Goal: Task Accomplishment & Management: Manage account settings

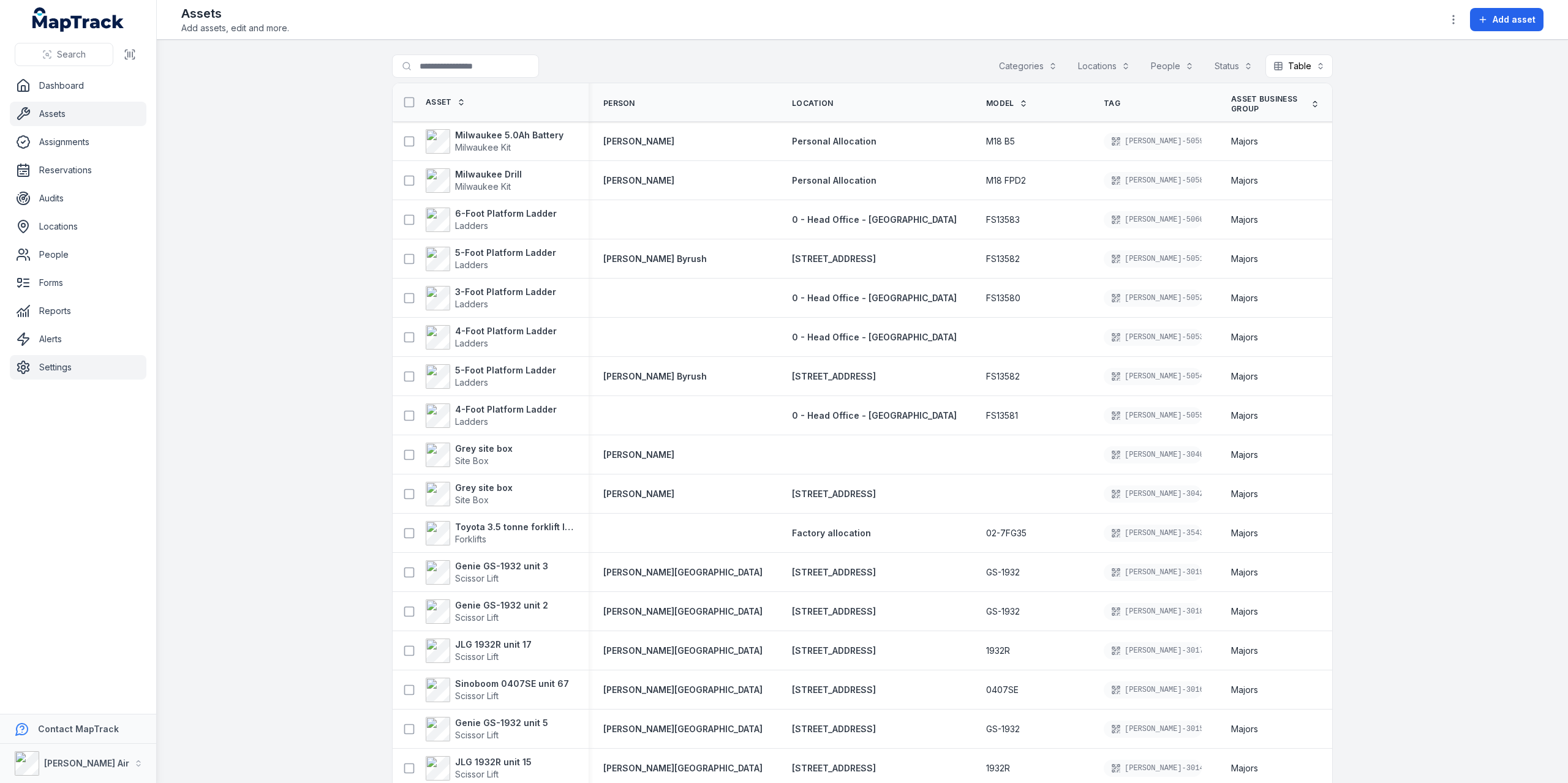
click at [82, 370] on link "Settings" at bounding box center [78, 367] width 136 height 24
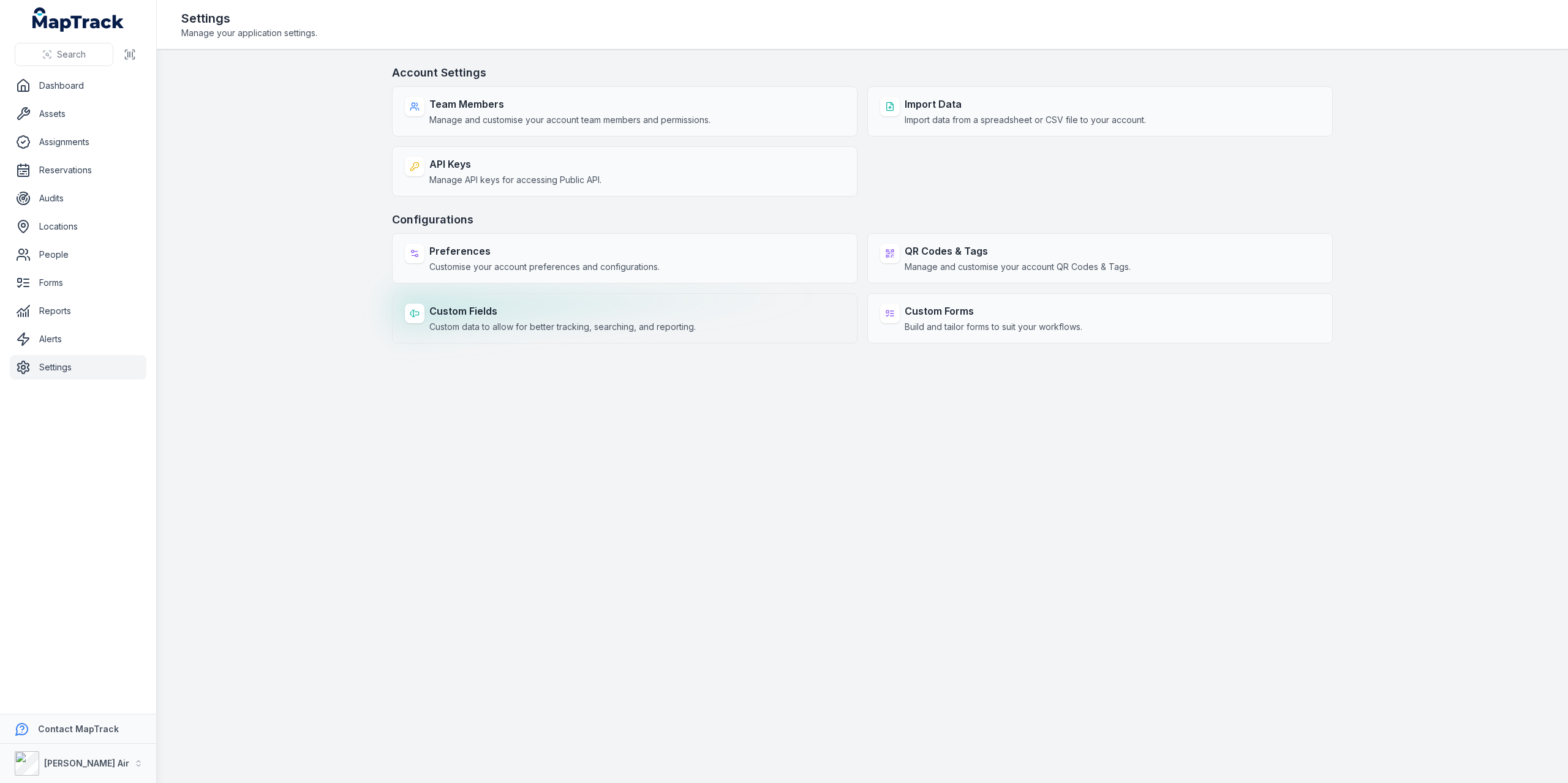
click at [580, 315] on strong "Custom Fields" at bounding box center [562, 311] width 266 height 15
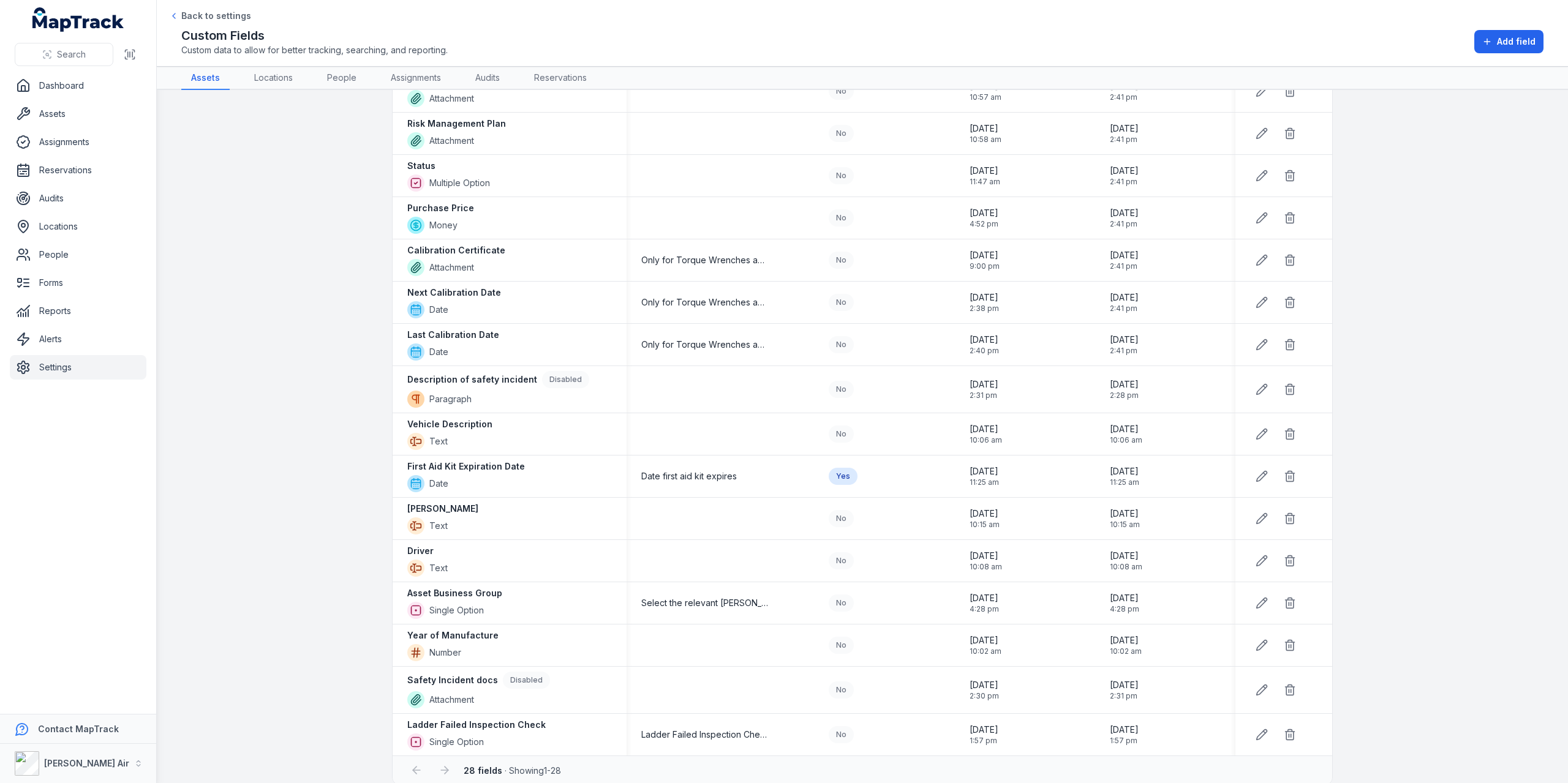
scroll to position [623, 0]
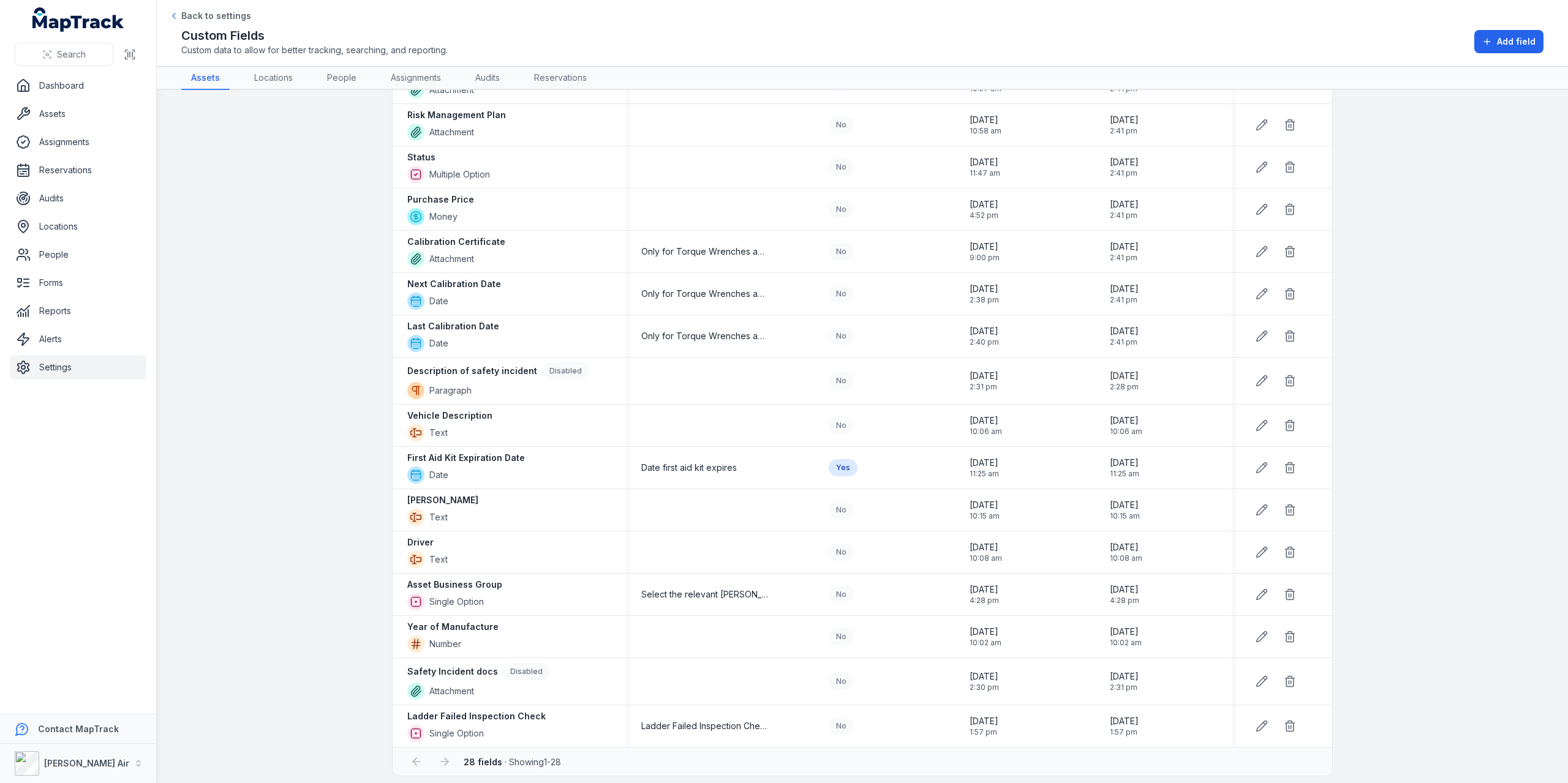
click at [56, 365] on link "Settings" at bounding box center [78, 367] width 136 height 24
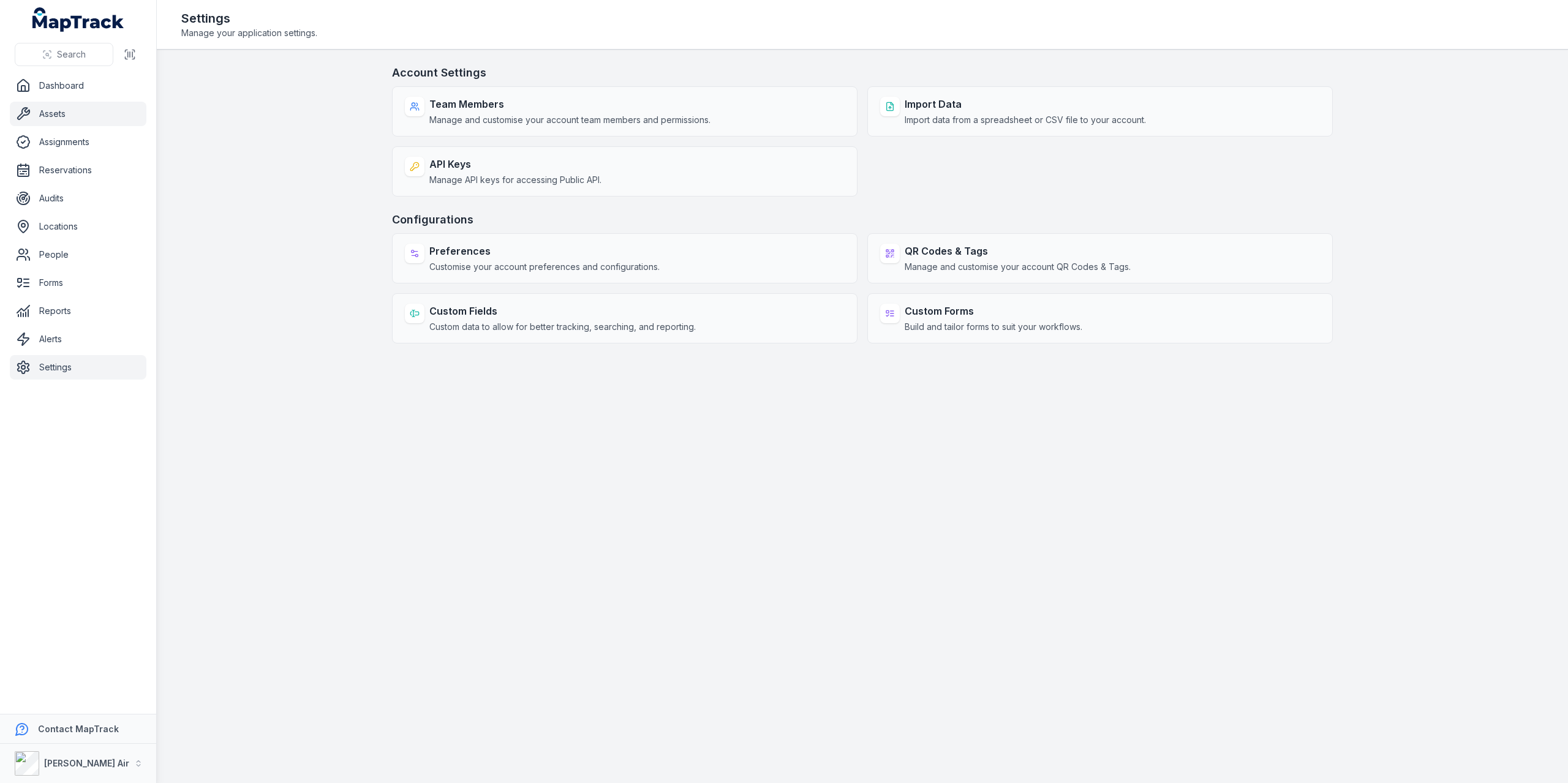
click at [40, 106] on link "Assets" at bounding box center [78, 114] width 136 height 24
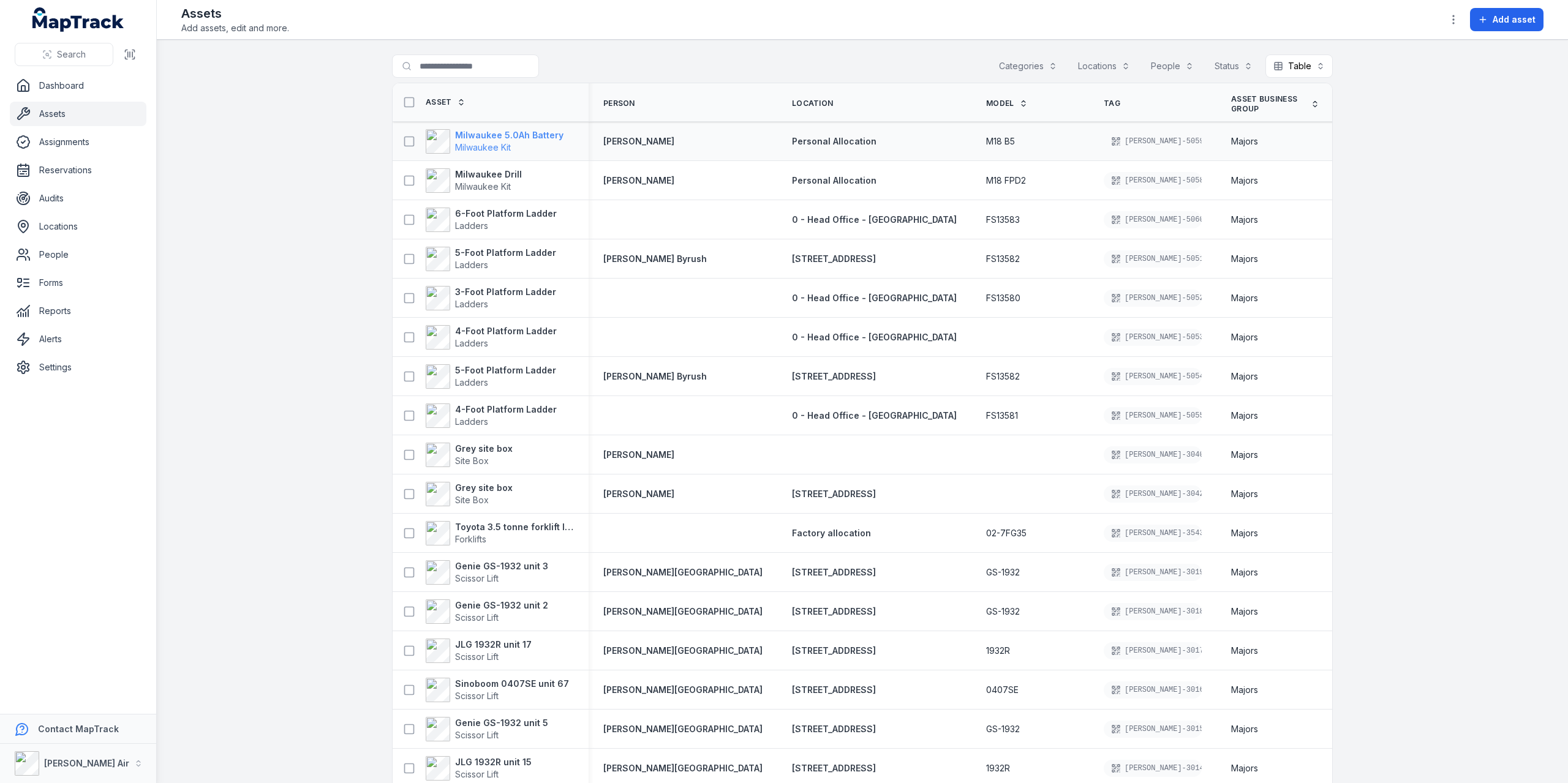
click at [508, 141] on span "Milwaukee Kit" at bounding box center [510, 147] width 108 height 12
click at [510, 181] on span "Milwaukee Kit" at bounding box center [488, 187] width 67 height 12
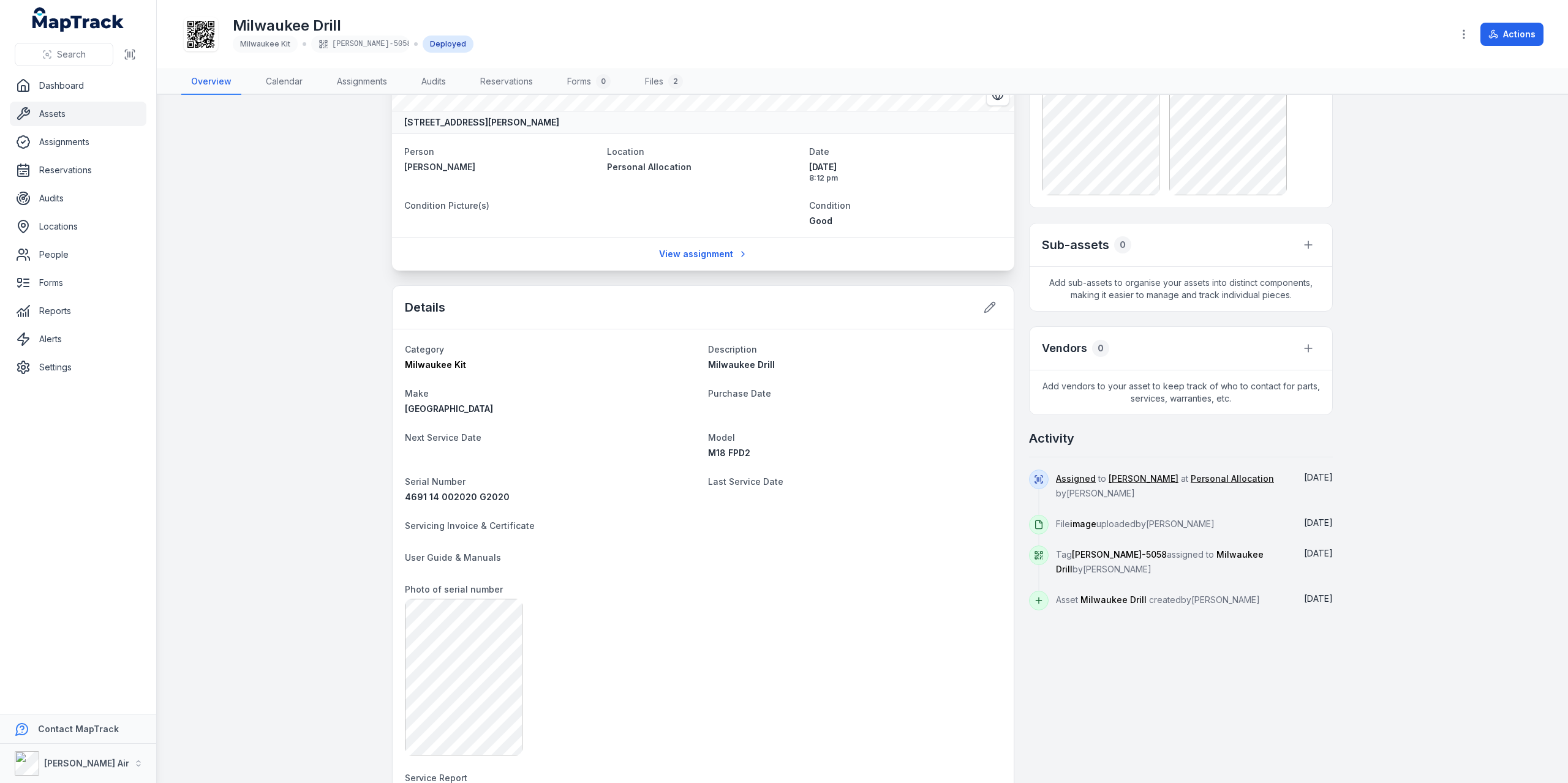
scroll to position [122, 0]
click at [990, 308] on icon at bounding box center [990, 306] width 12 height 12
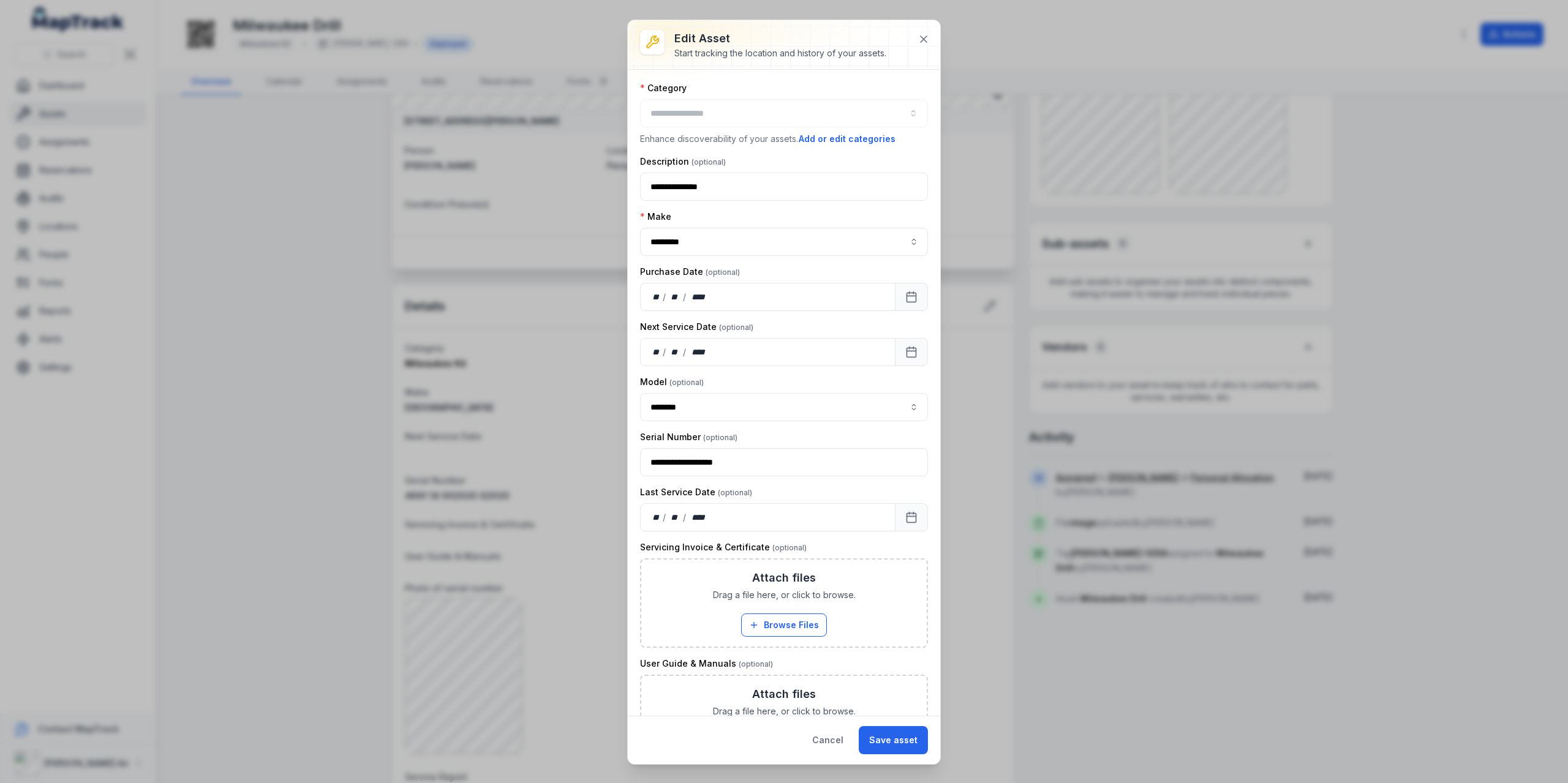
type input "**********"
click at [674, 109] on button "**********" at bounding box center [784, 113] width 288 height 28
click at [923, 42] on icon at bounding box center [923, 39] width 12 height 12
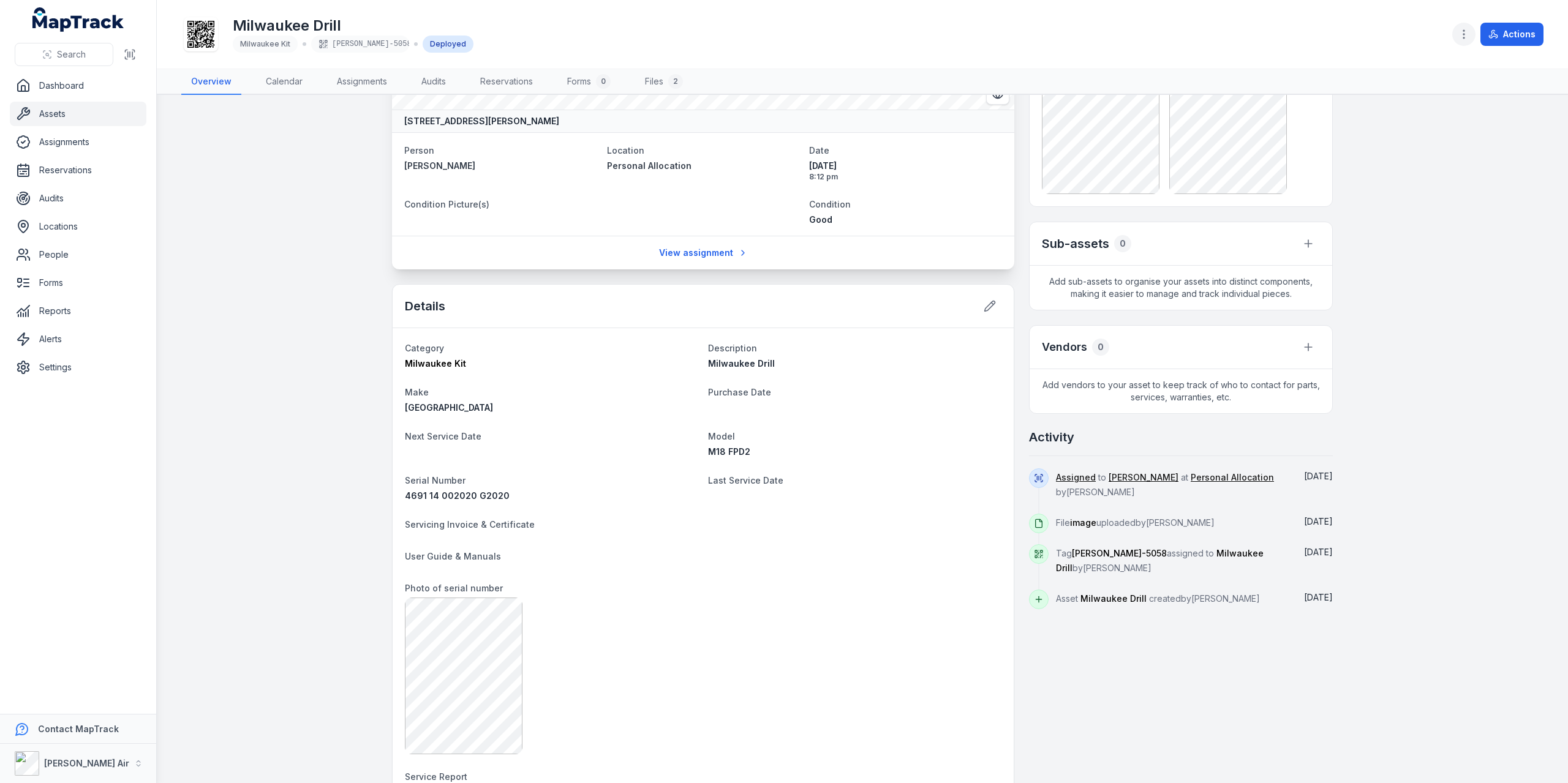
click at [1465, 34] on circle "button" at bounding box center [1464, 34] width 1 height 1
click at [1414, 19] on div "Milwaukee Drill Milwaukee Kit [PERSON_NAME]-5058 Deployed Actions" at bounding box center [862, 34] width 1362 height 59
click at [1508, 31] on button "Actions" at bounding box center [1512, 34] width 63 height 24
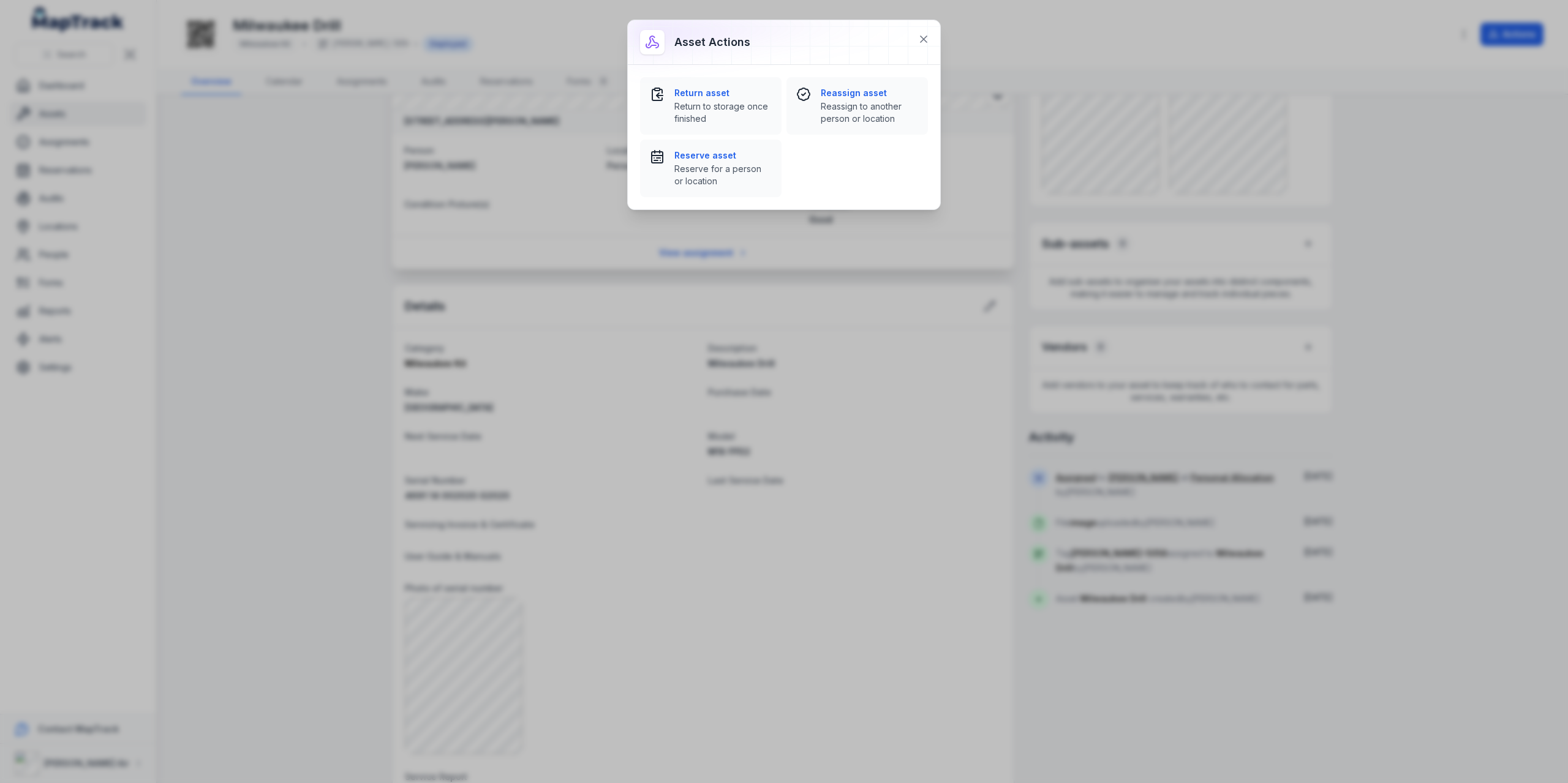
click at [1321, 7] on div "Asset actions Return asset Return to storage once finished Reassign asset Reass…" at bounding box center [784, 392] width 1568 height 783
click at [919, 39] on icon at bounding box center [923, 39] width 12 height 12
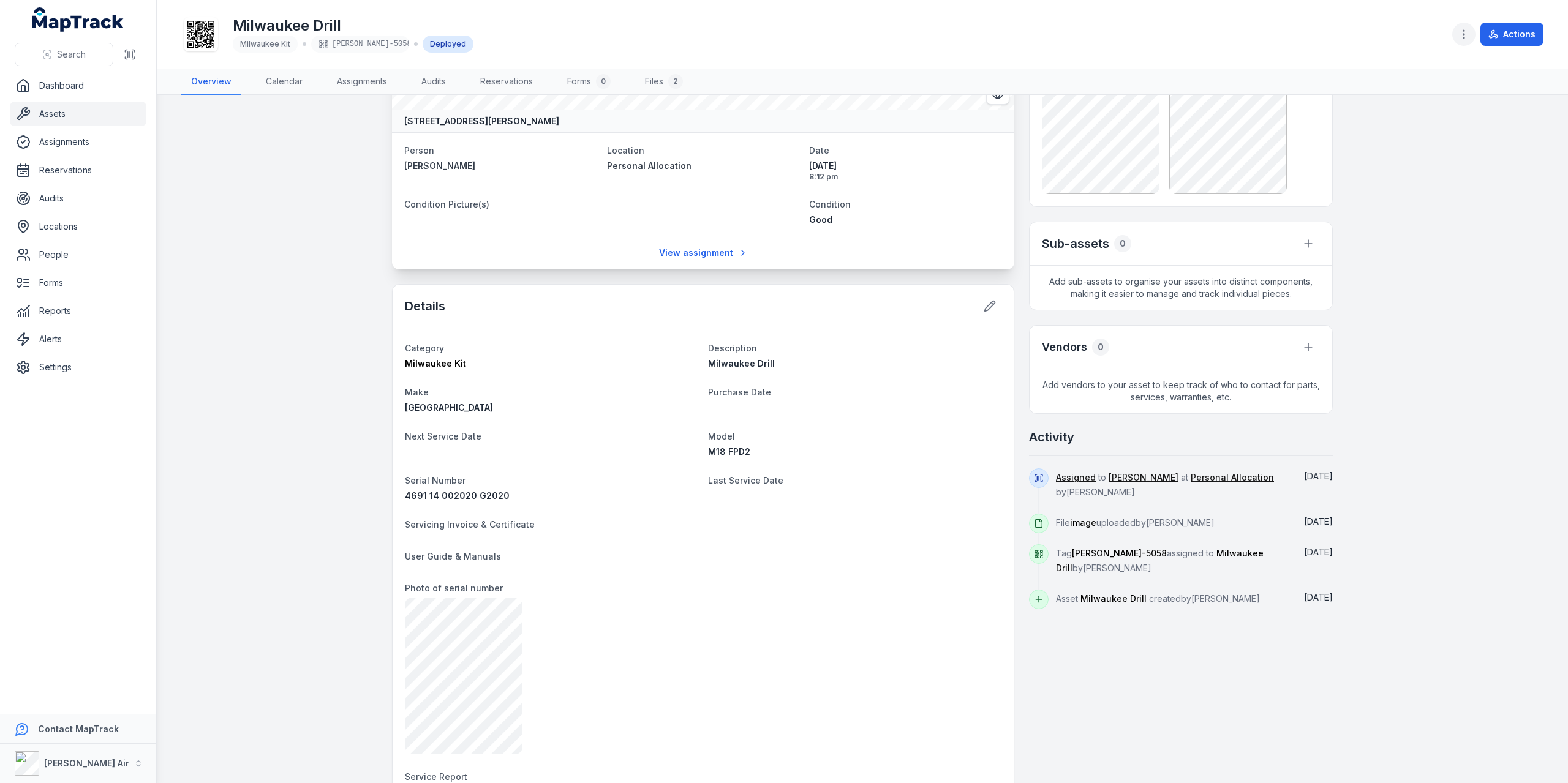
click at [1468, 36] on icon "button" at bounding box center [1464, 34] width 12 height 12
click at [1393, 160] on div "Edit categories" at bounding box center [1403, 165] width 137 height 22
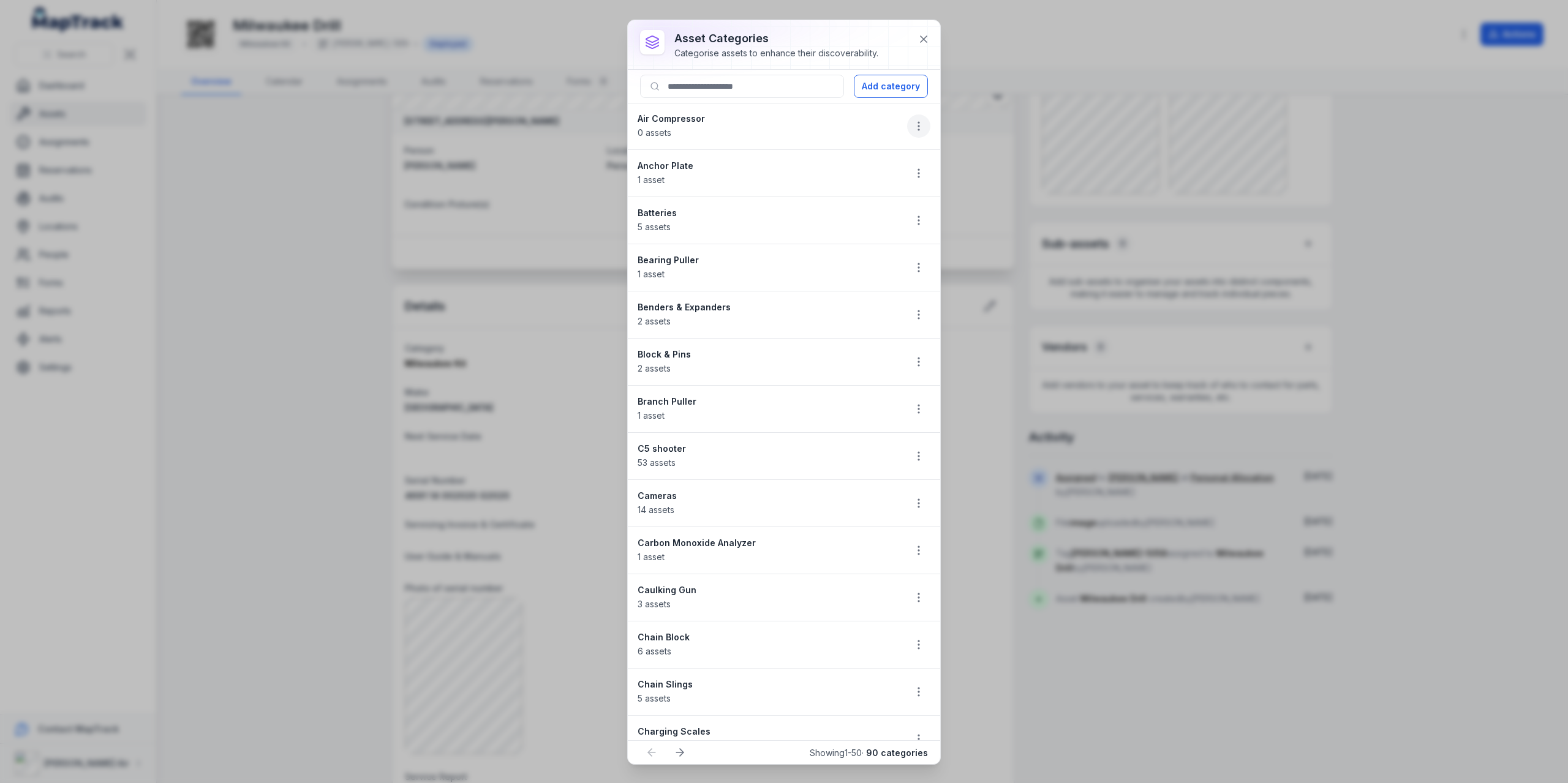
click at [913, 127] on icon "button" at bounding box center [918, 126] width 12 height 12
click at [867, 161] on div "Edit" at bounding box center [847, 157] width 137 height 22
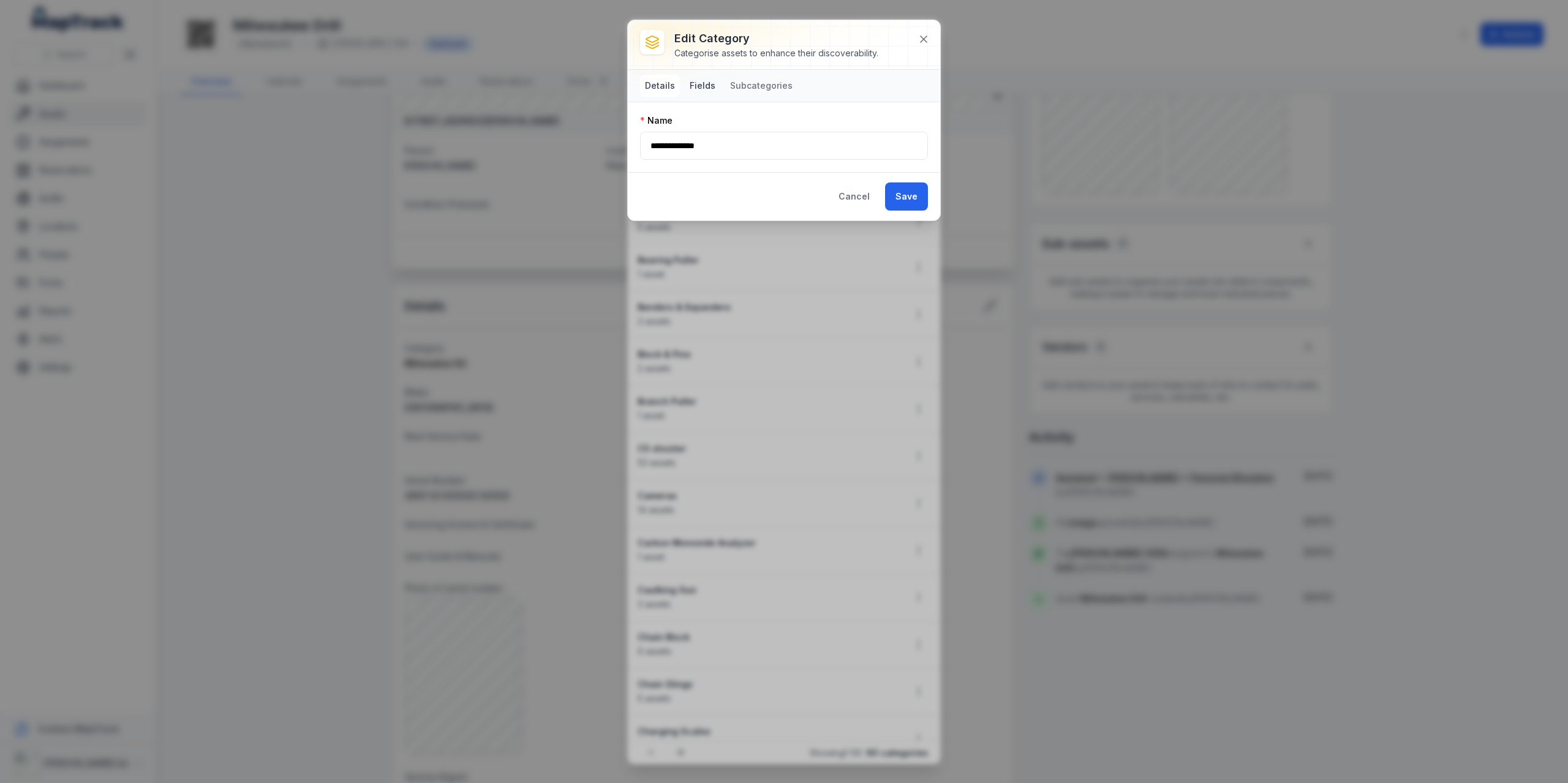
click at [712, 87] on button "Fields" at bounding box center [702, 85] width 36 height 22
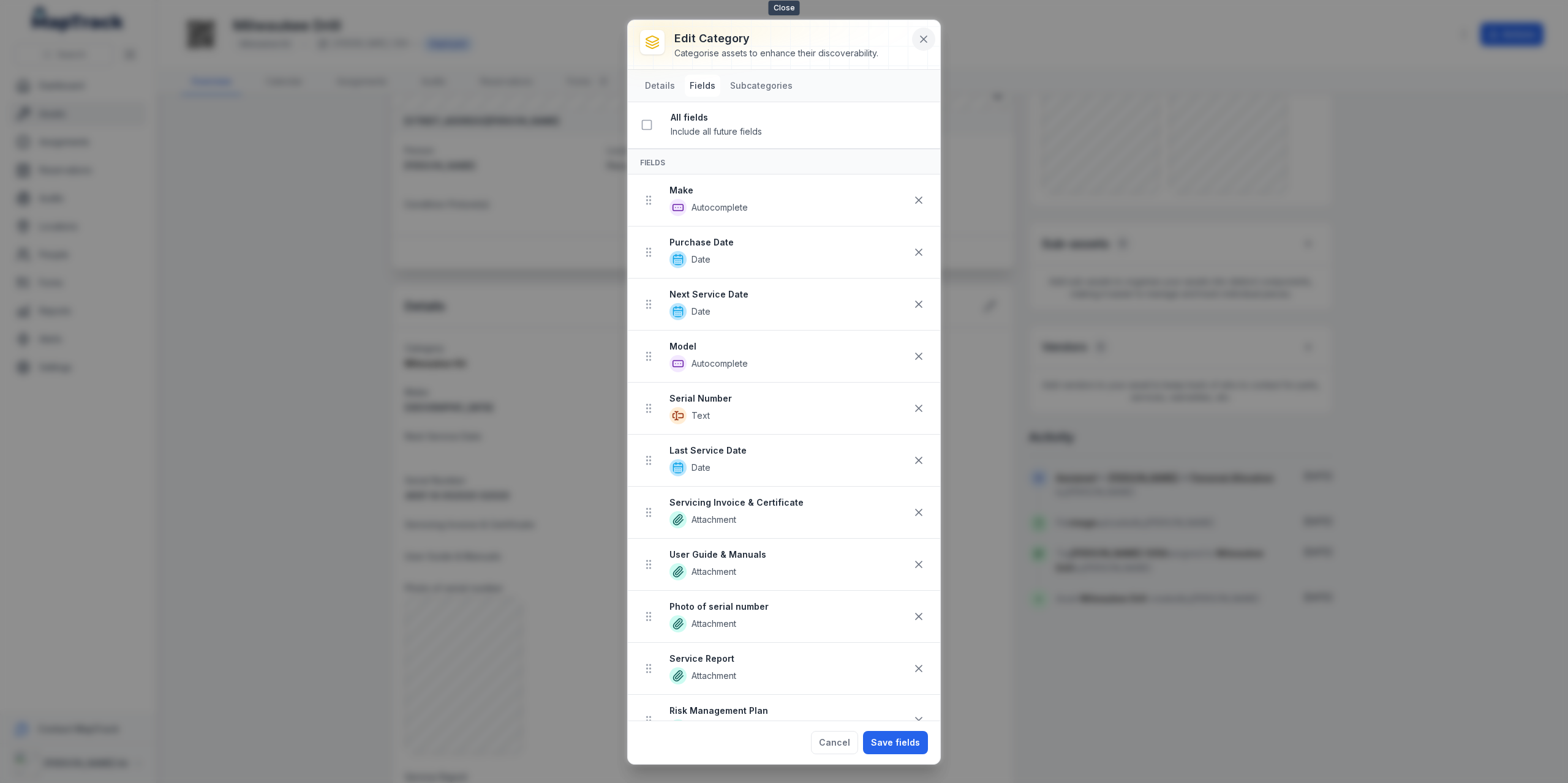
click at [922, 30] on button at bounding box center [923, 39] width 24 height 24
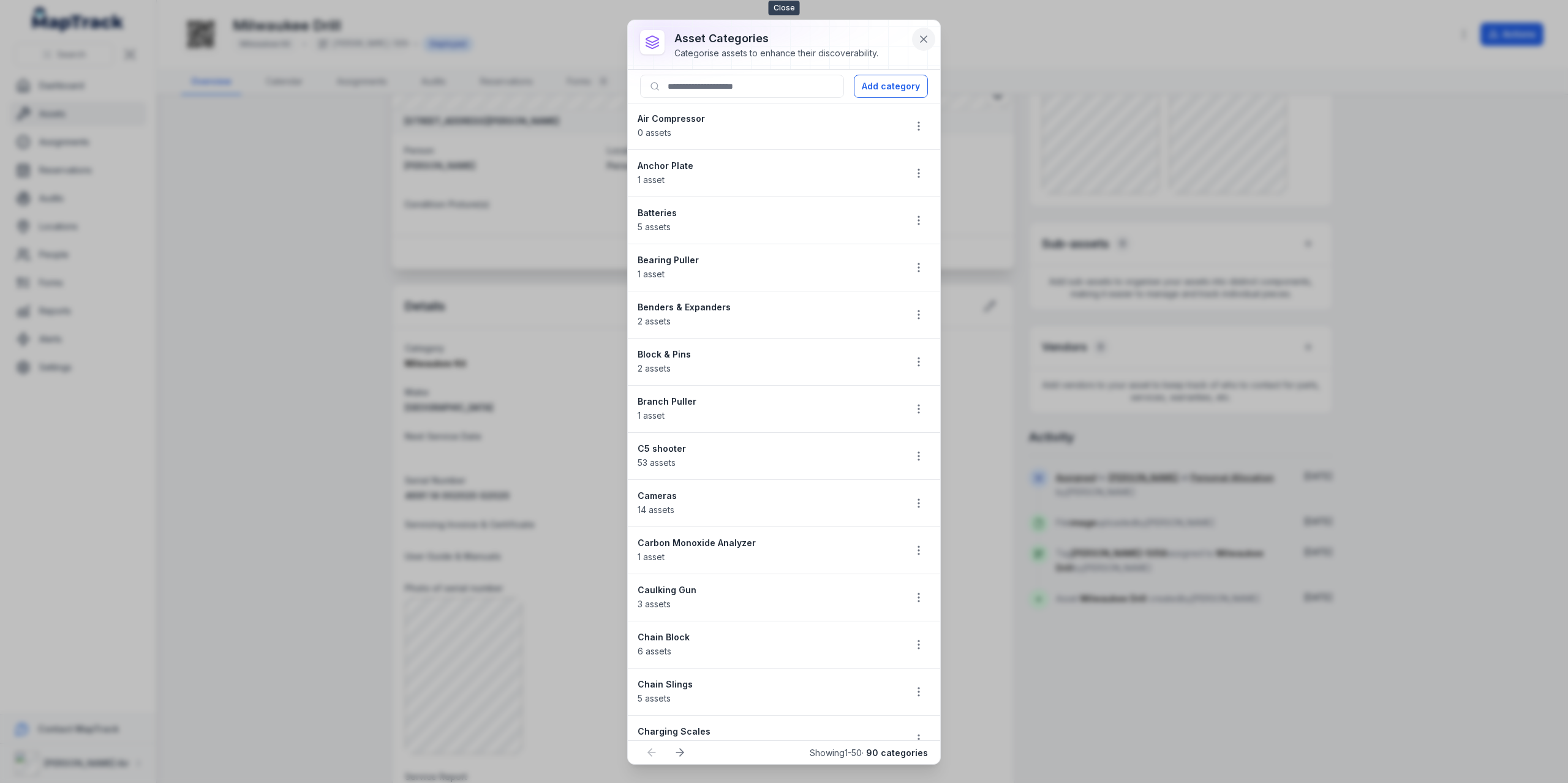
click at [923, 41] on icon at bounding box center [923, 39] width 12 height 12
